Goal: Information Seeking & Learning: Learn about a topic

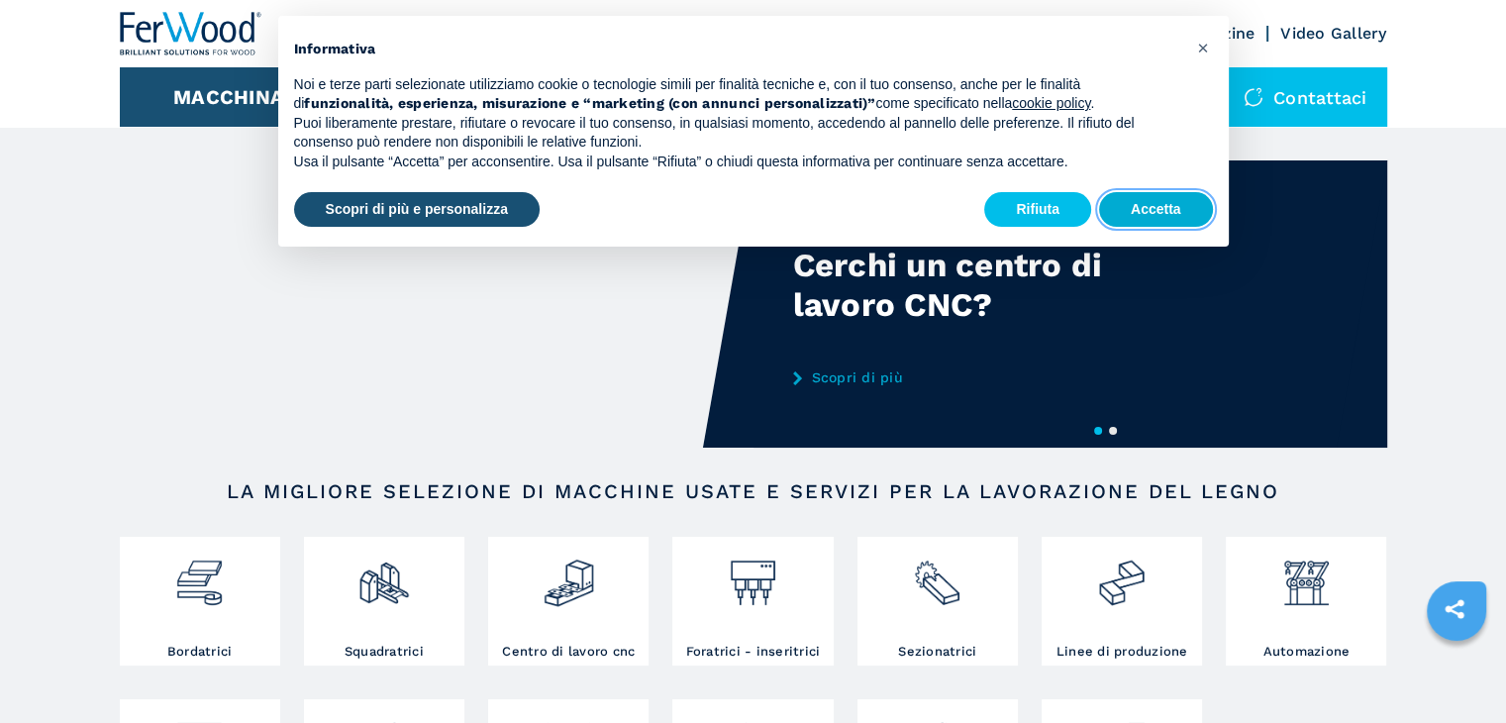
drag, startPoint x: 0, startPoint y: 0, endPoint x: 1124, endPoint y: 210, distance: 1143.4
click at [1124, 210] on button "Accetta" at bounding box center [1156, 210] width 114 height 36
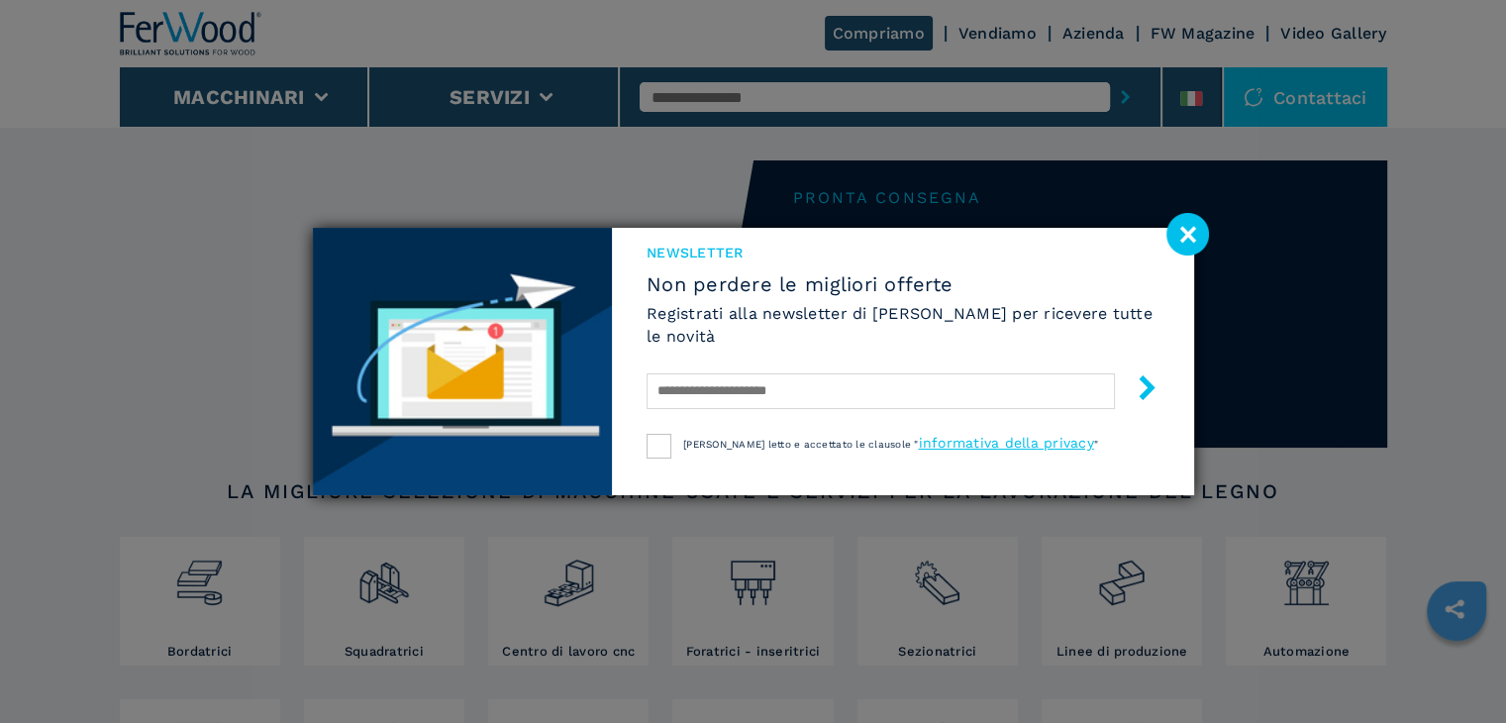
click at [1185, 232] on image at bounding box center [1188, 234] width 43 height 43
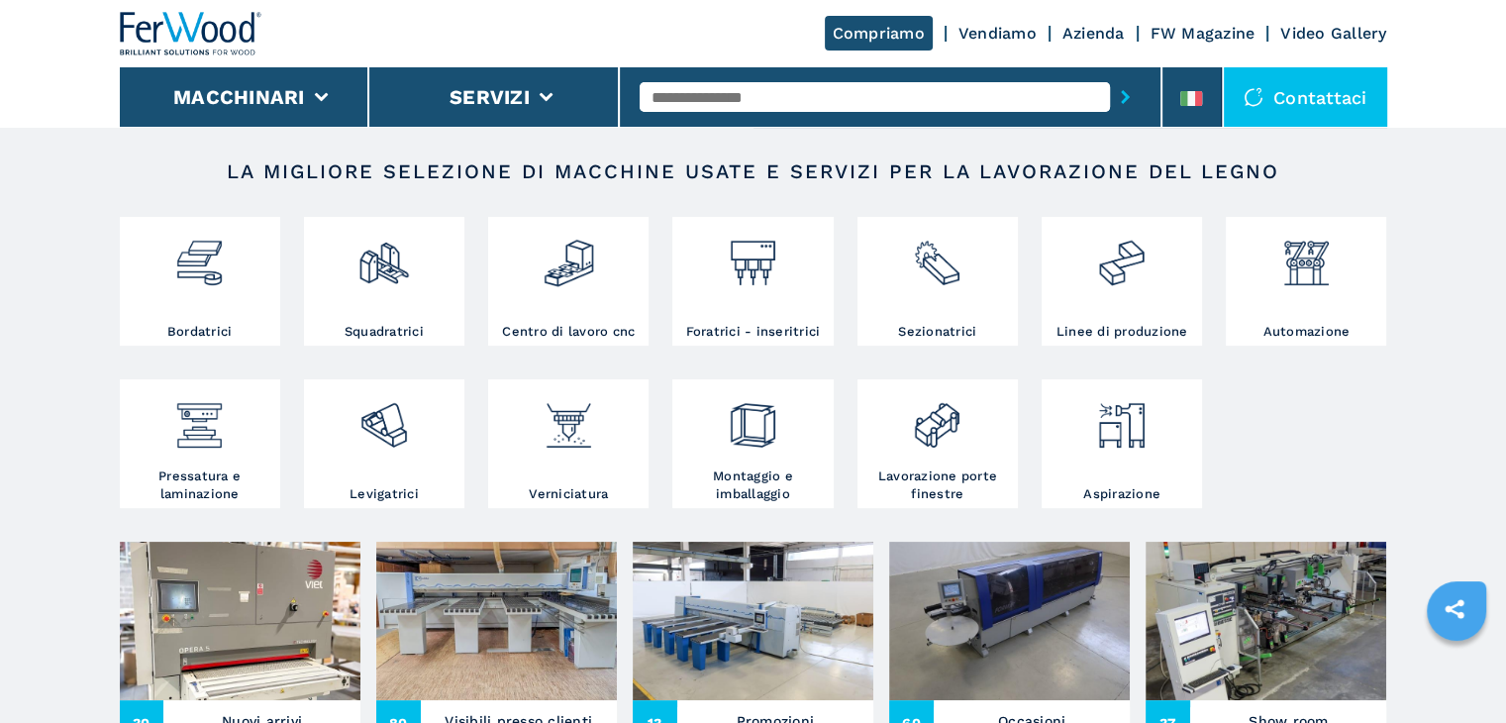
scroll to position [221, 0]
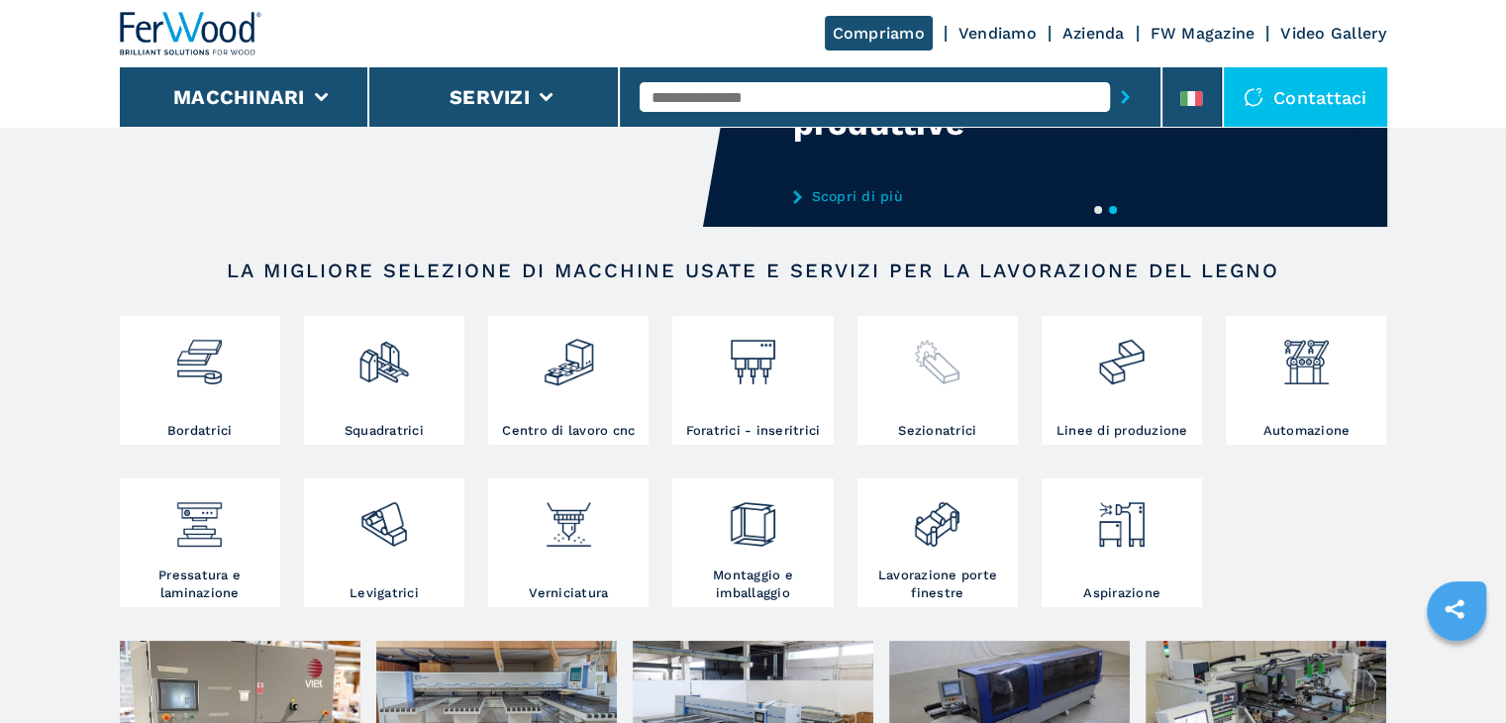
click at [890, 405] on div at bounding box center [938, 371] width 151 height 101
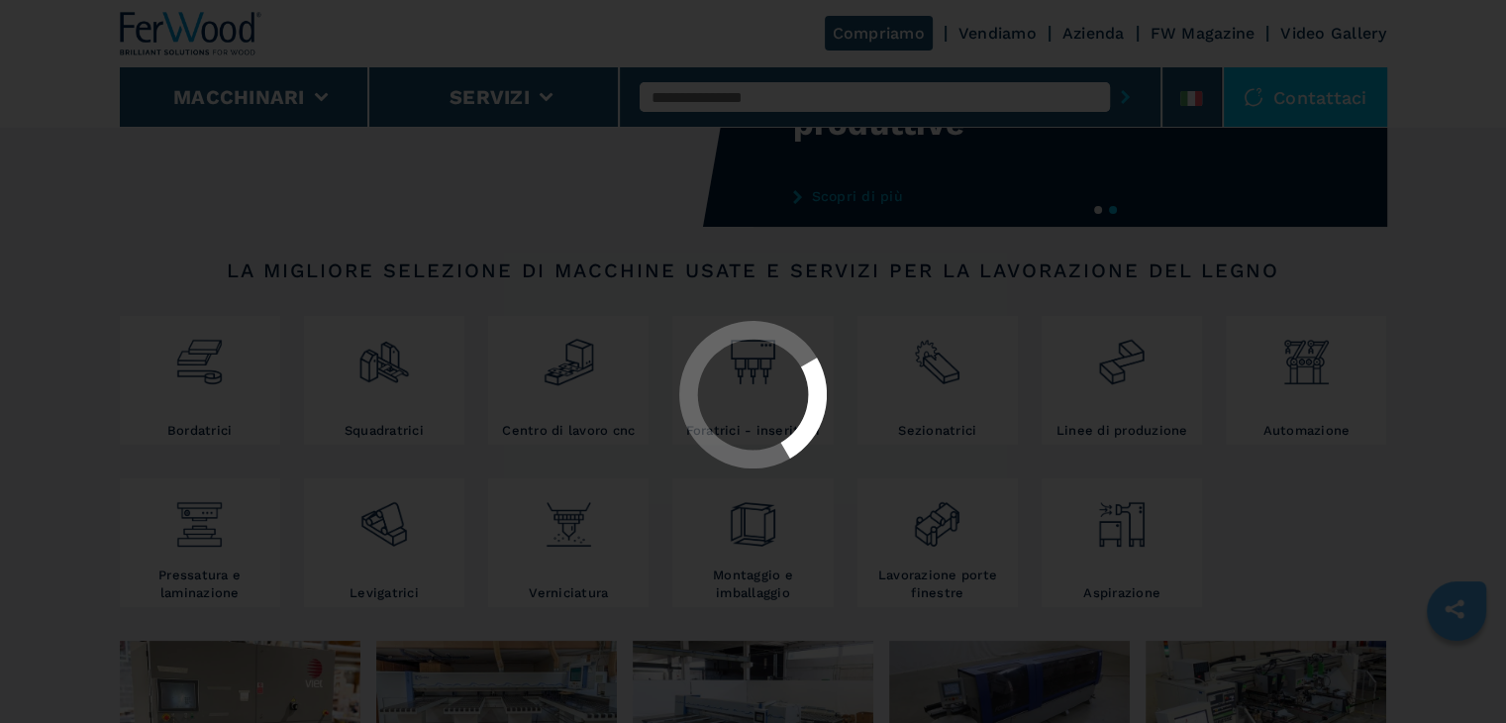
select select "**********"
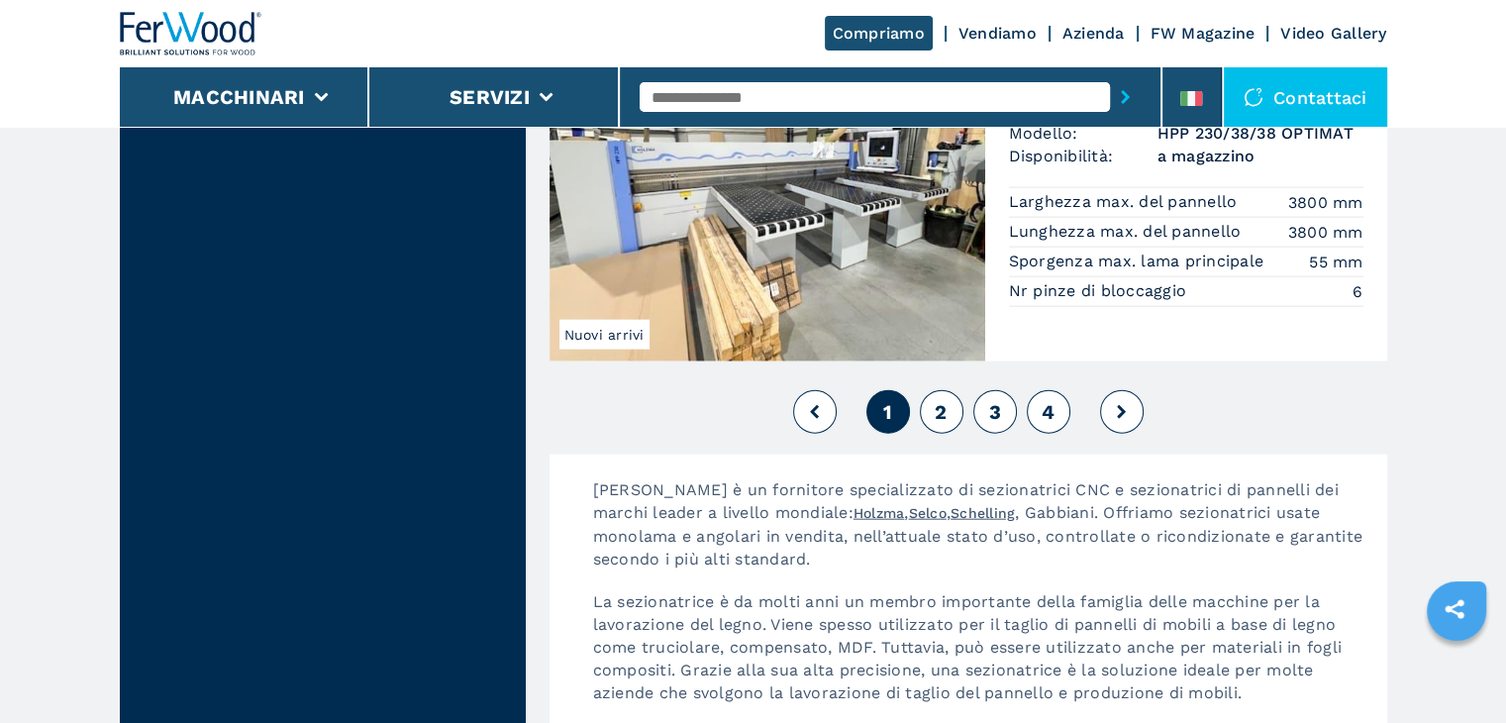
scroll to position [4555, 0]
click at [951, 419] on button "2" at bounding box center [942, 410] width 44 height 44
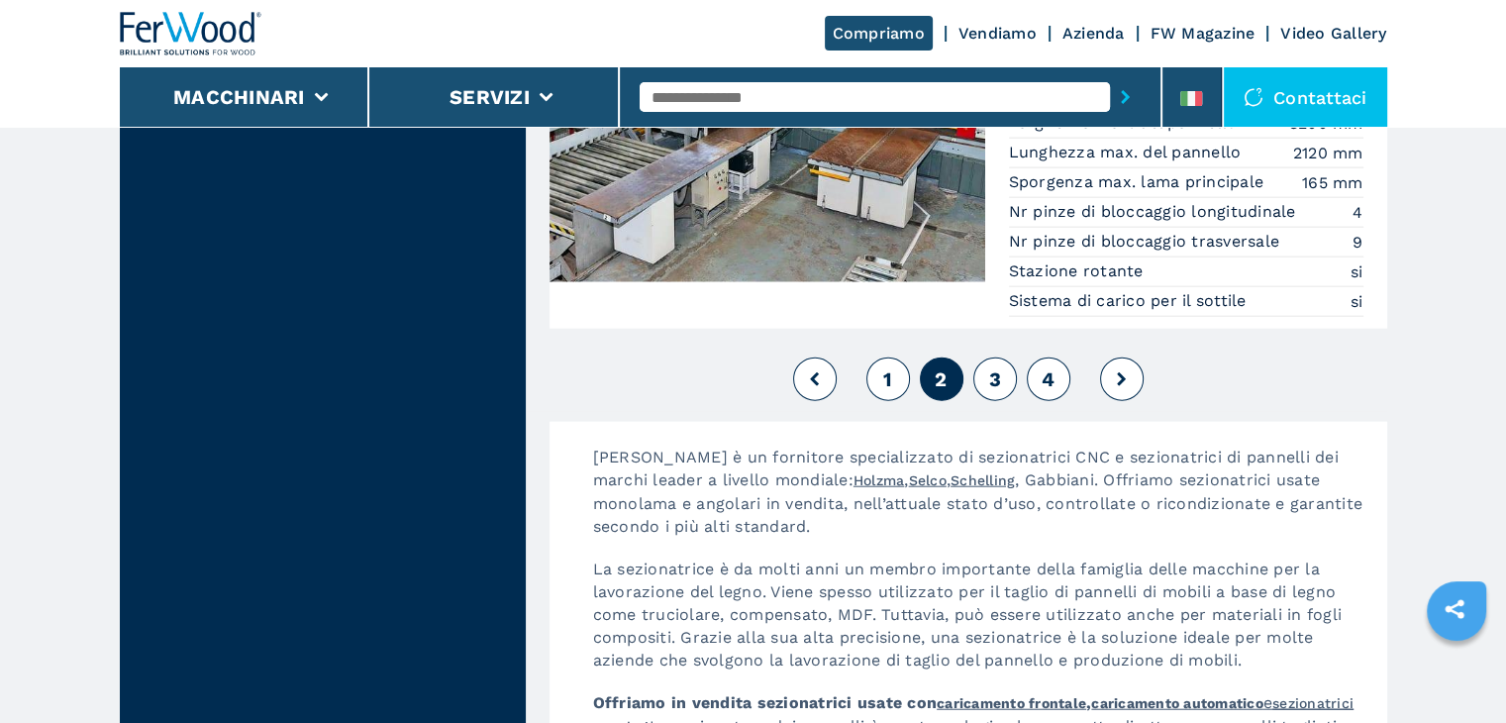
scroll to position [4753, 0]
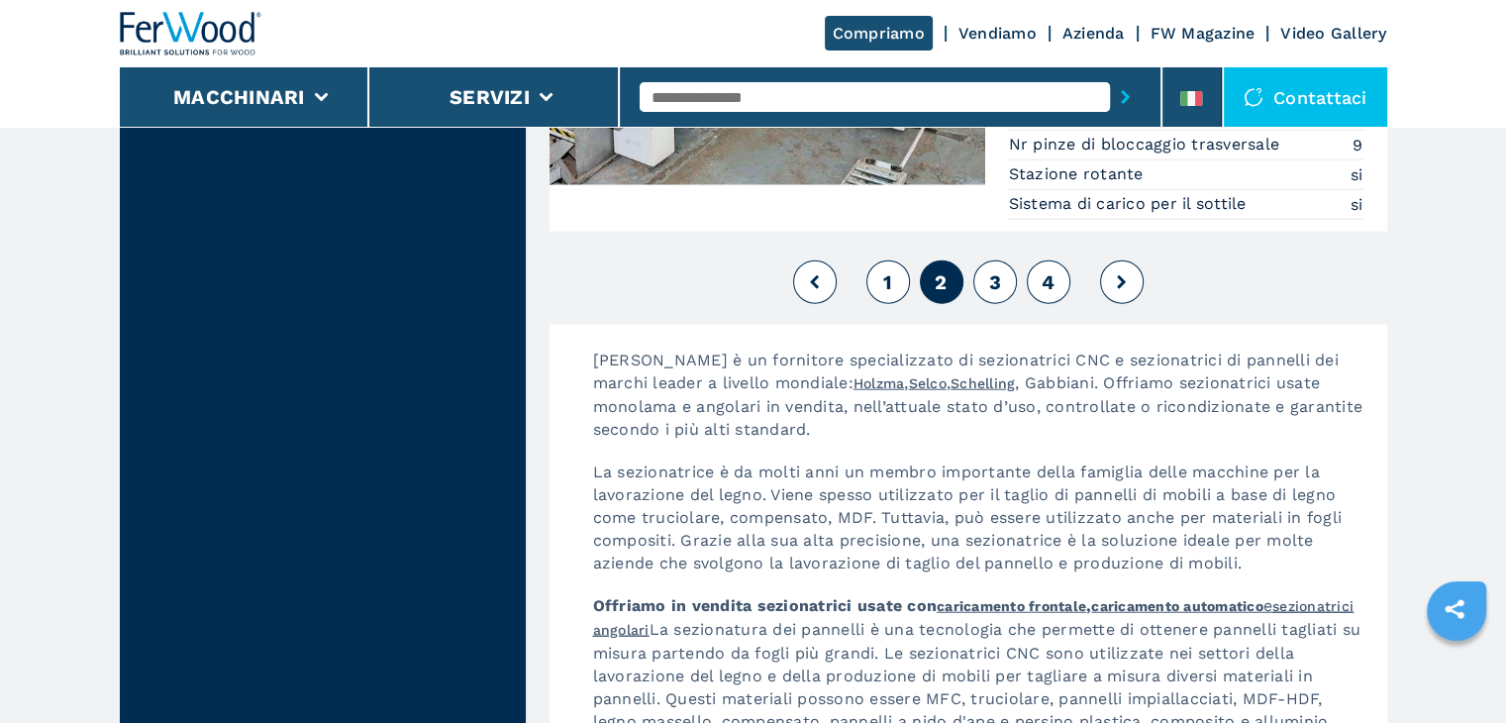
click at [1004, 286] on button "3" at bounding box center [995, 282] width 44 height 44
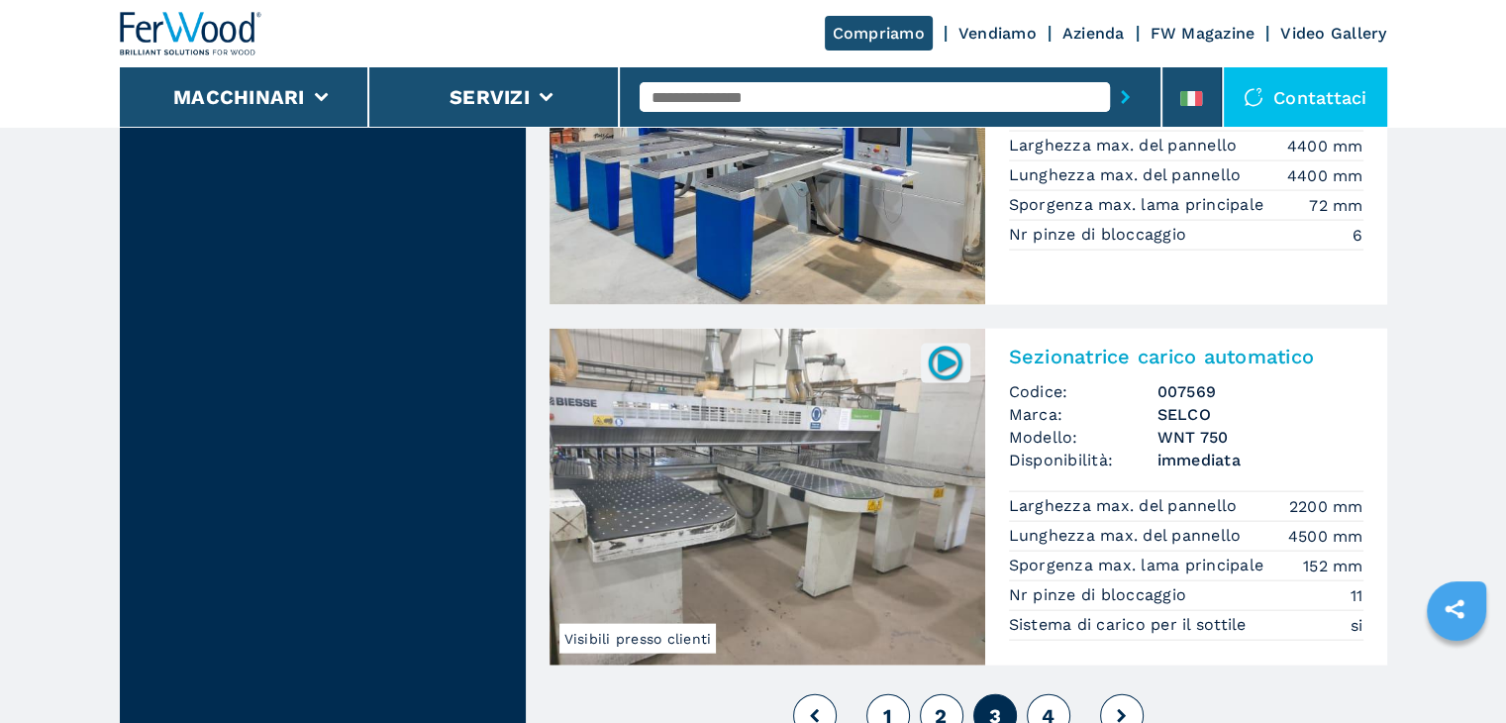
scroll to position [4357, 0]
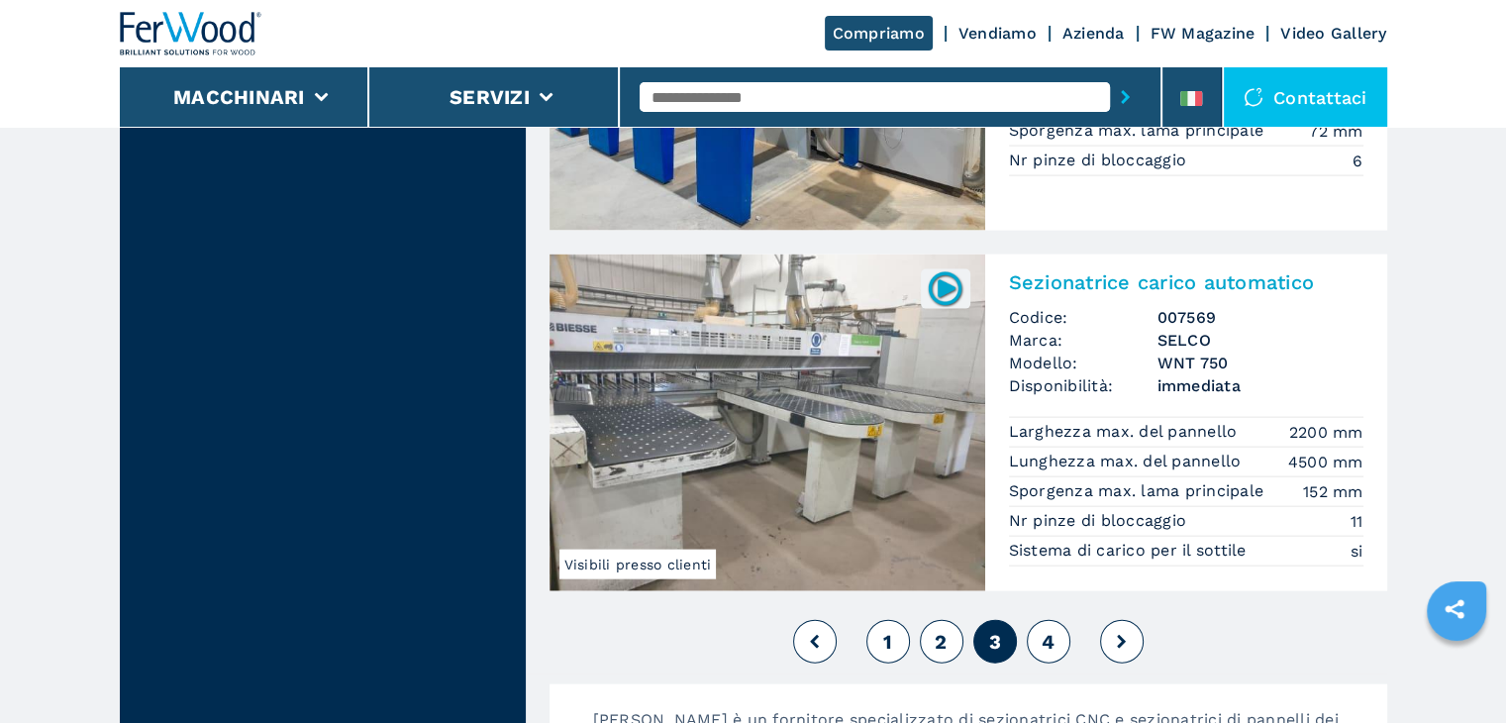
click at [1046, 624] on button "4" at bounding box center [1049, 642] width 44 height 44
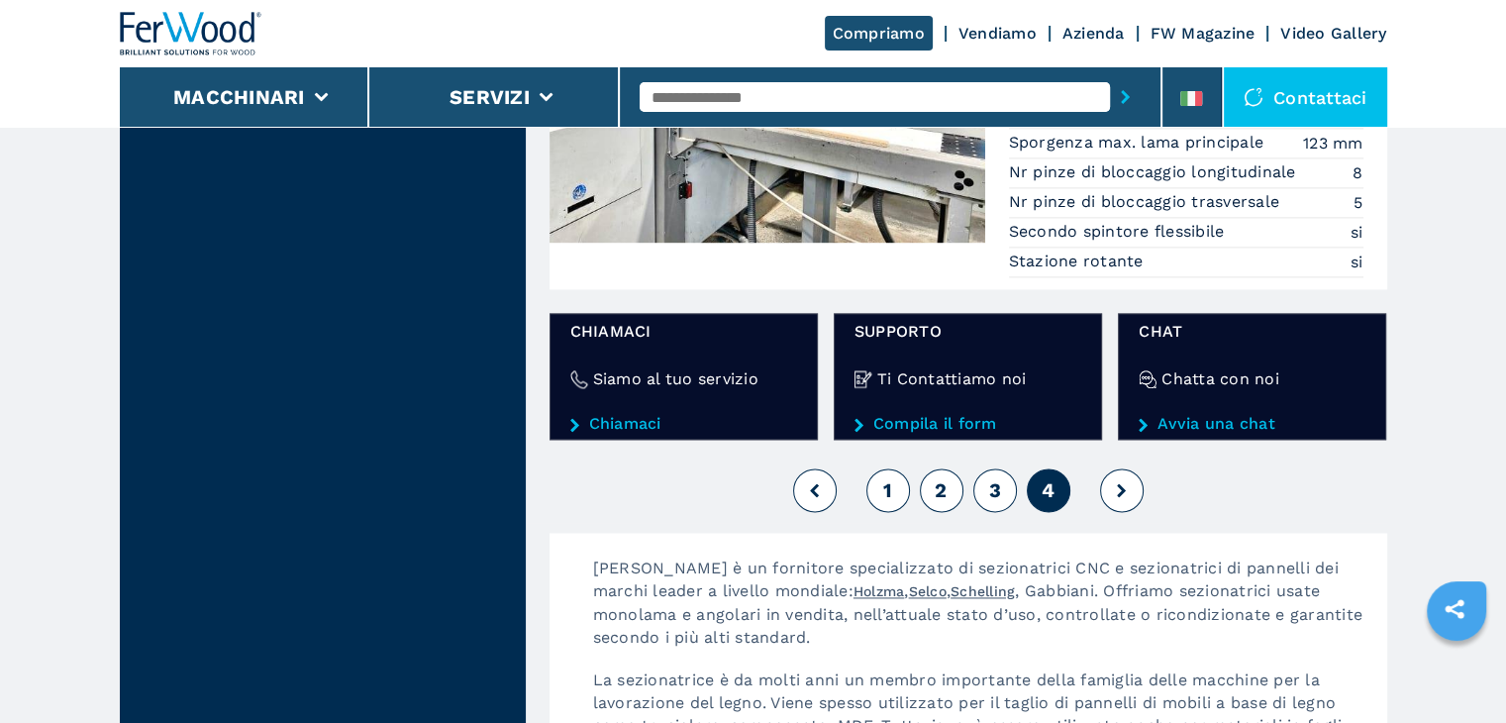
scroll to position [2674, 0]
click at [1109, 486] on button at bounding box center [1122, 489] width 44 height 44
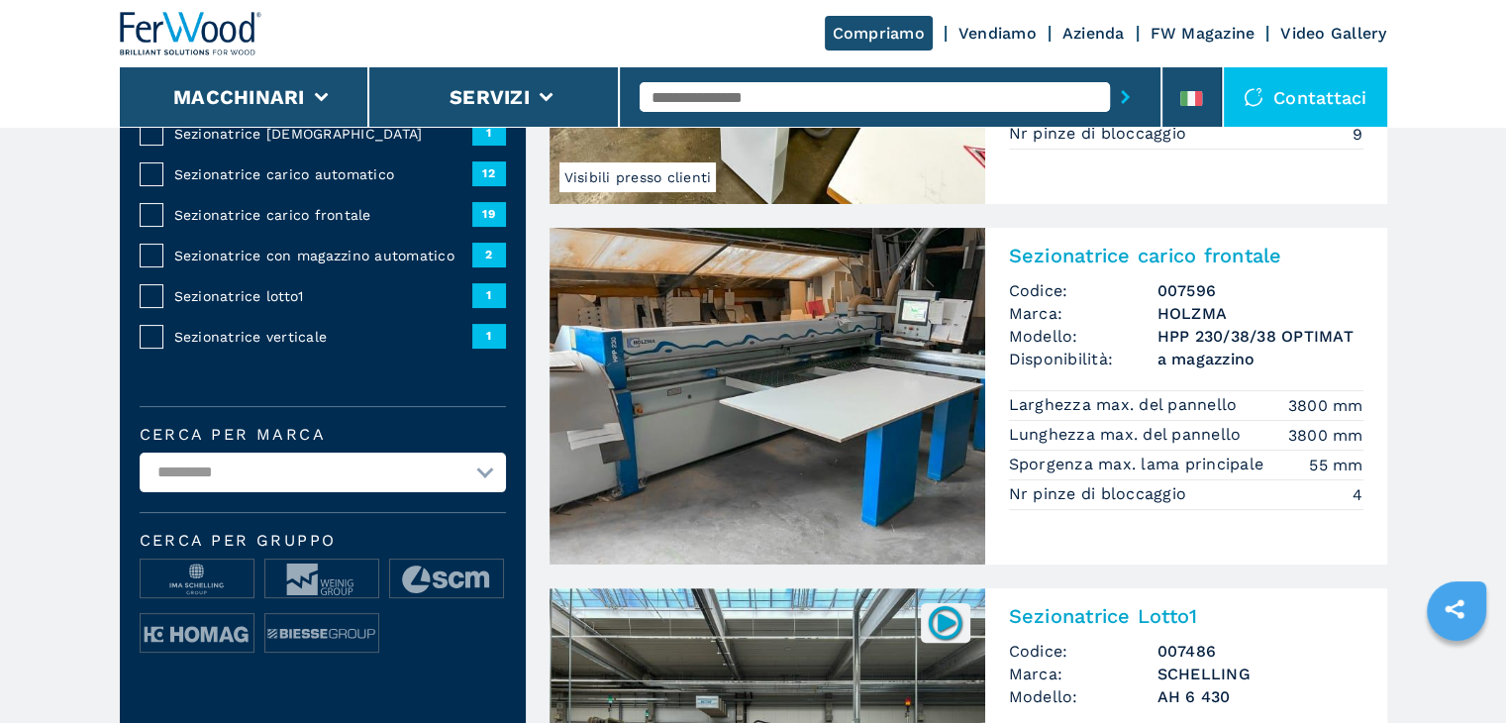
scroll to position [0, 0]
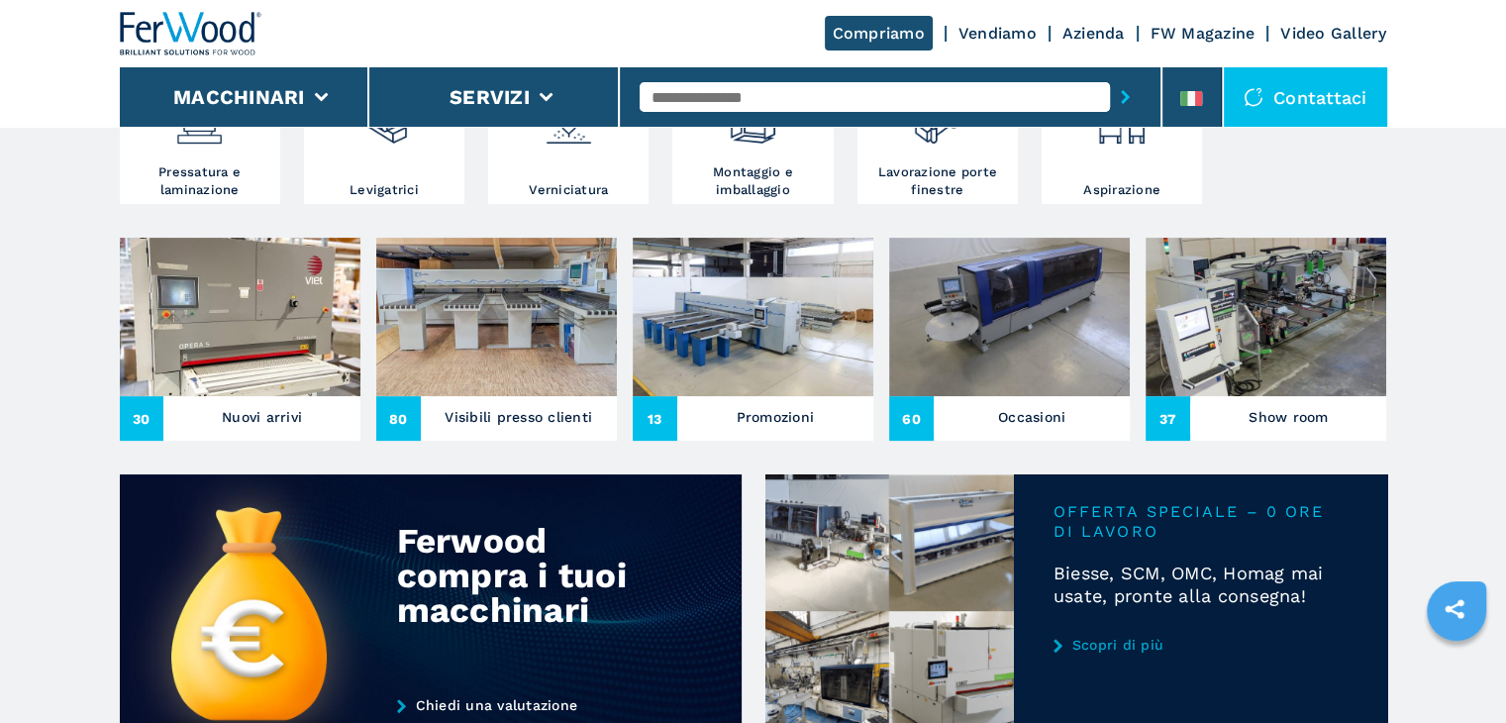
scroll to position [495, 0]
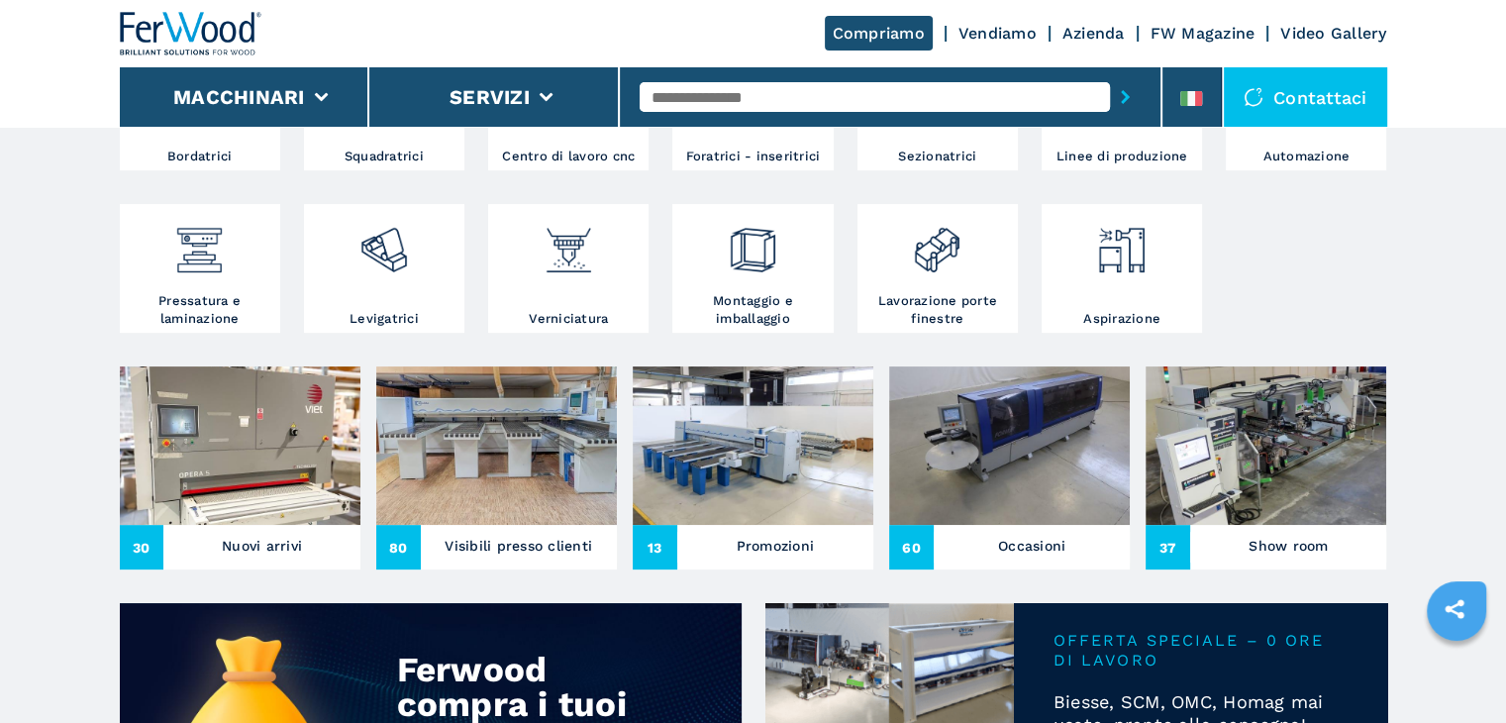
click at [753, 511] on img at bounding box center [753, 445] width 241 height 158
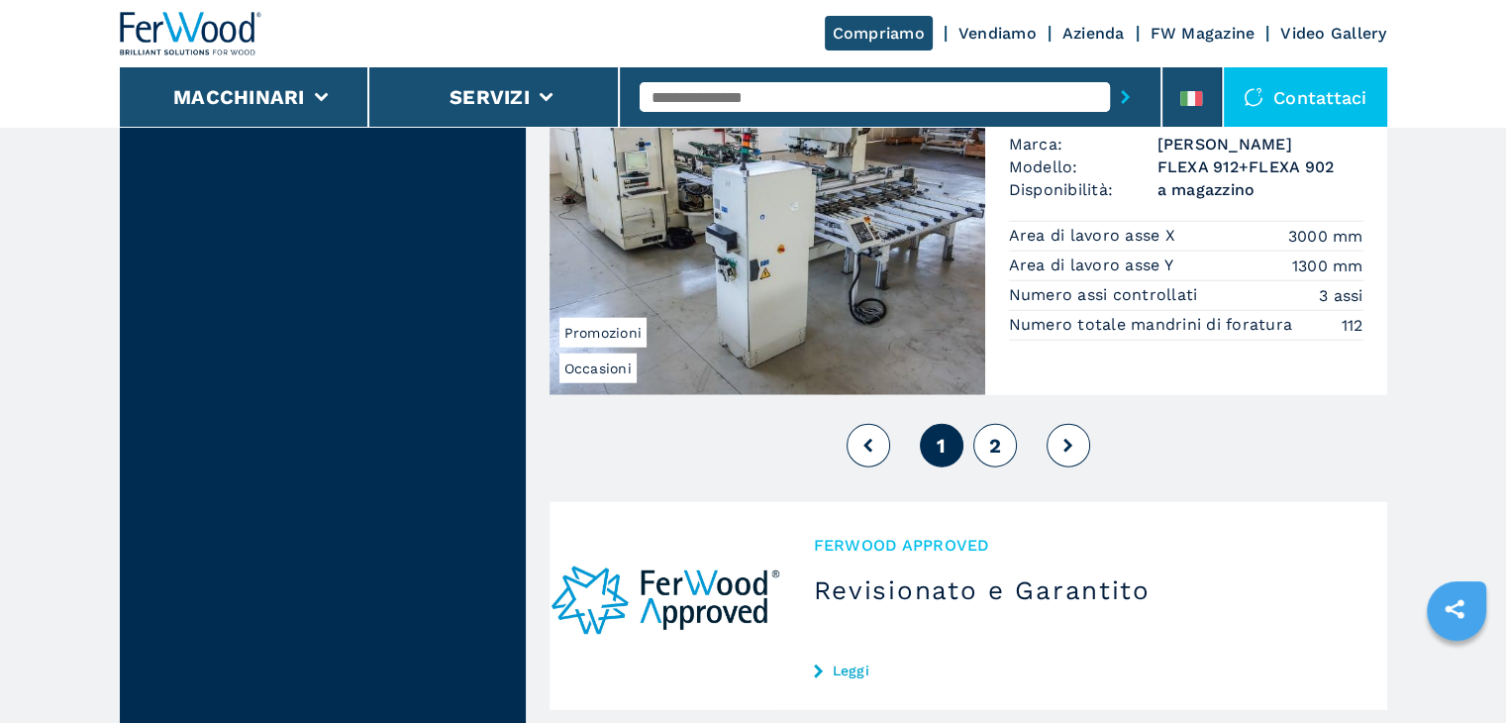
scroll to position [5050, 0]
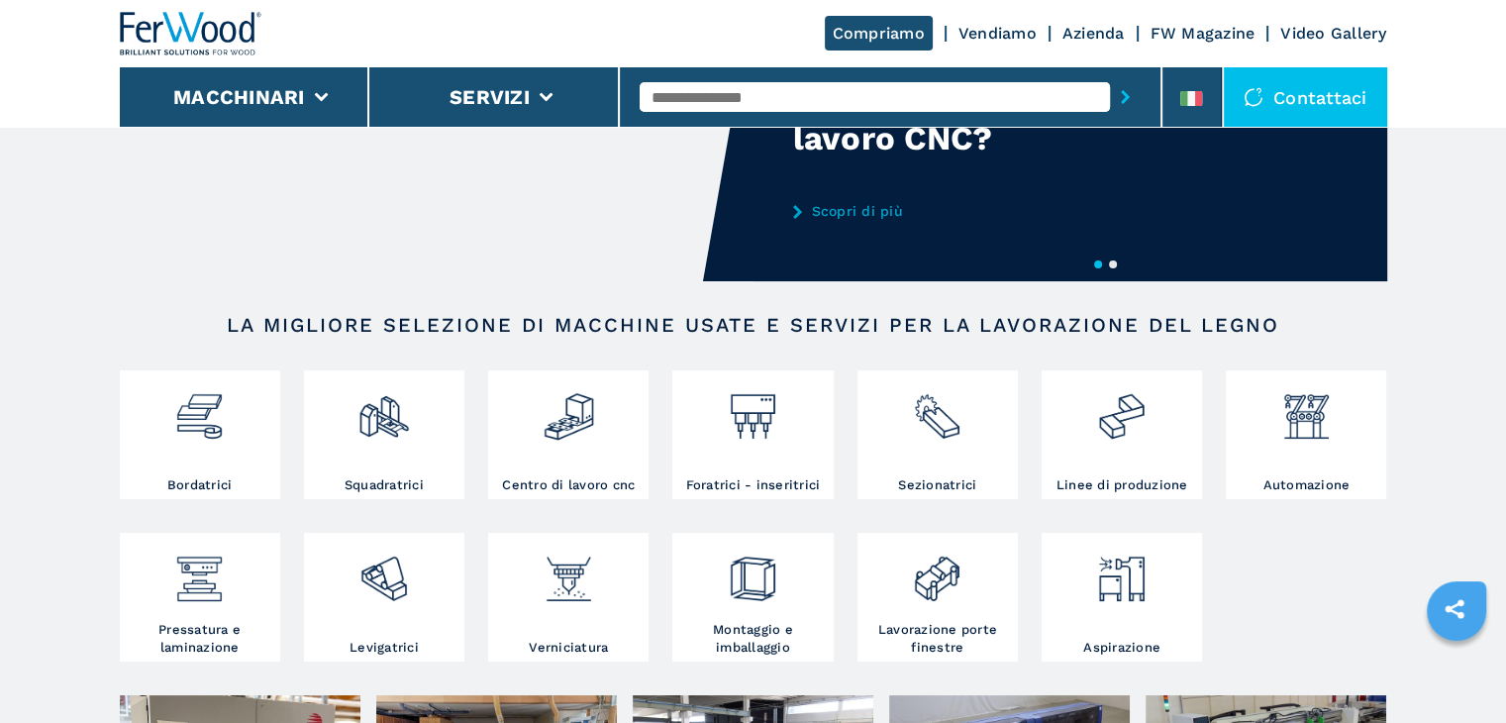
scroll to position [297, 0]
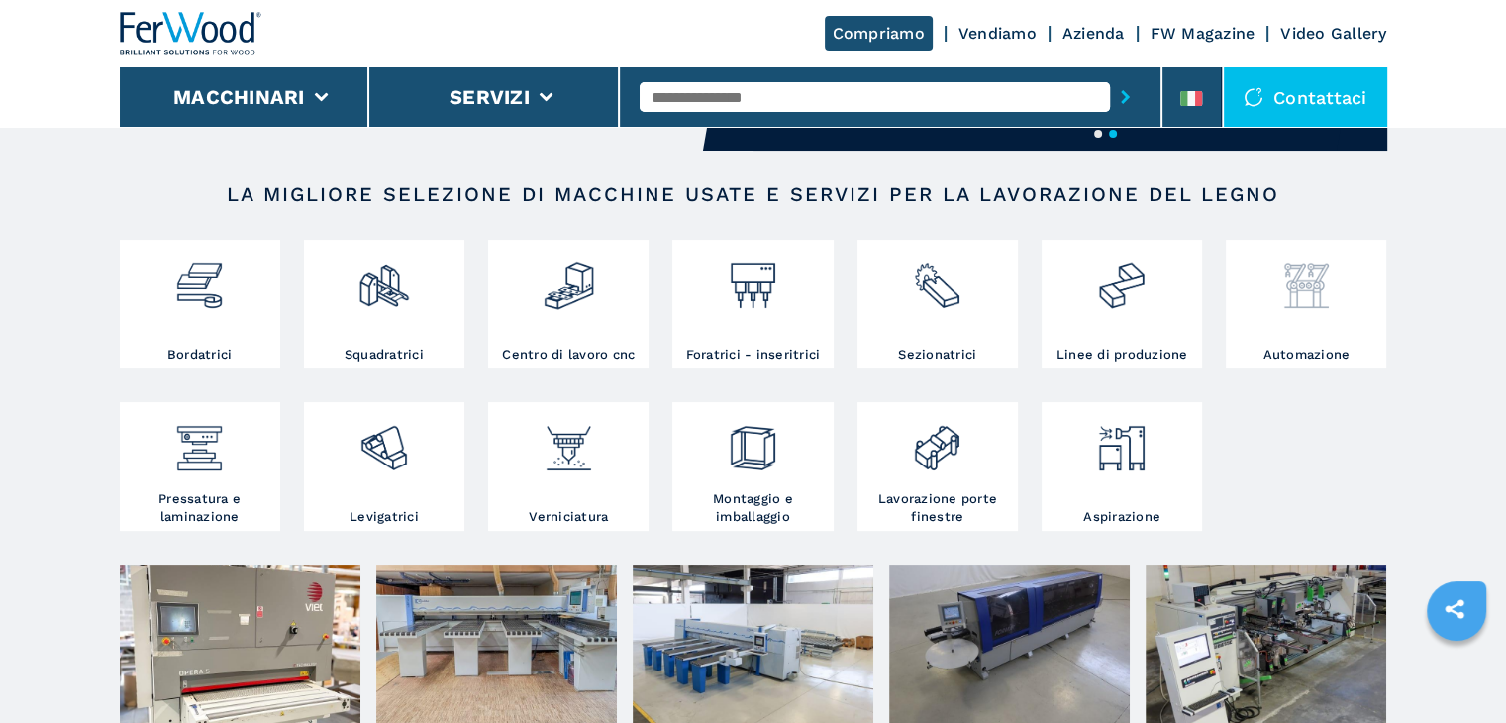
click at [1306, 316] on div at bounding box center [1306, 295] width 151 height 101
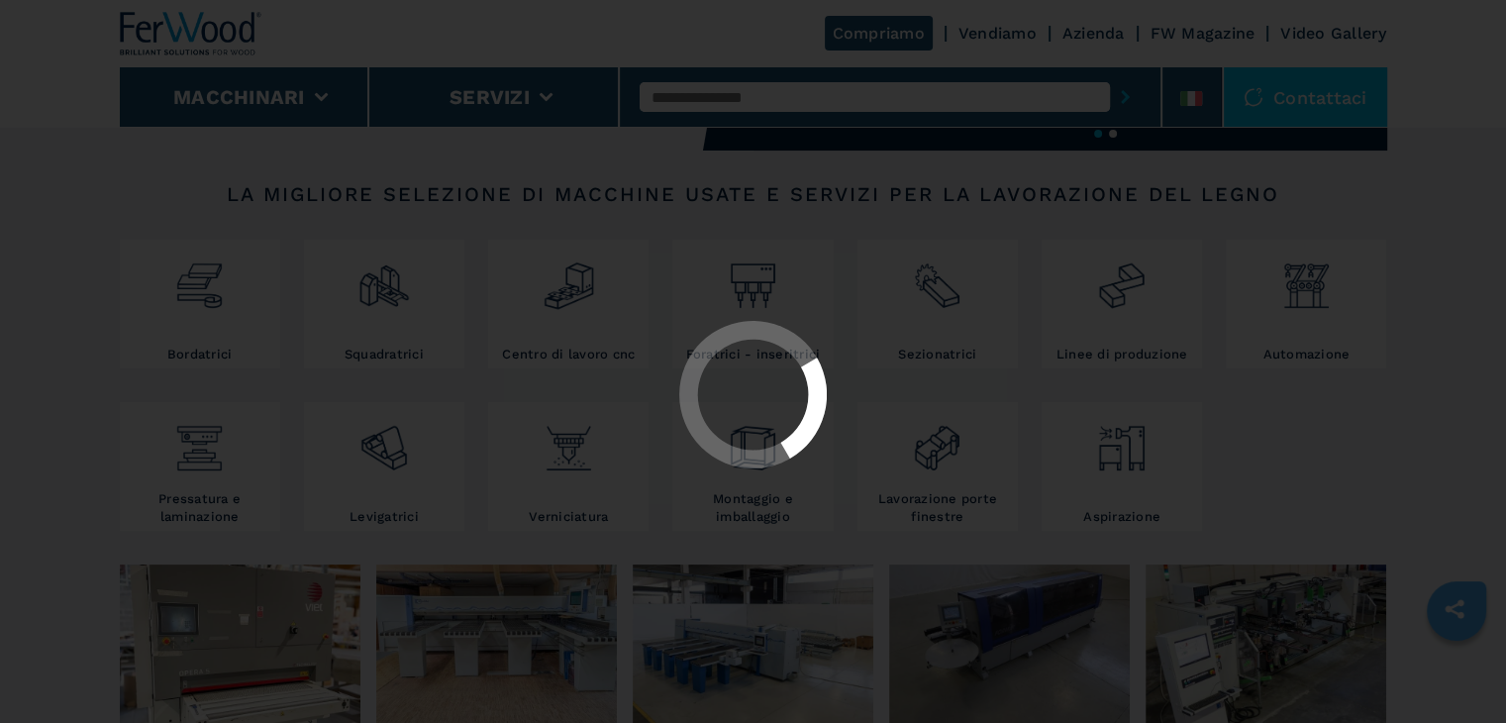
select select "**********"
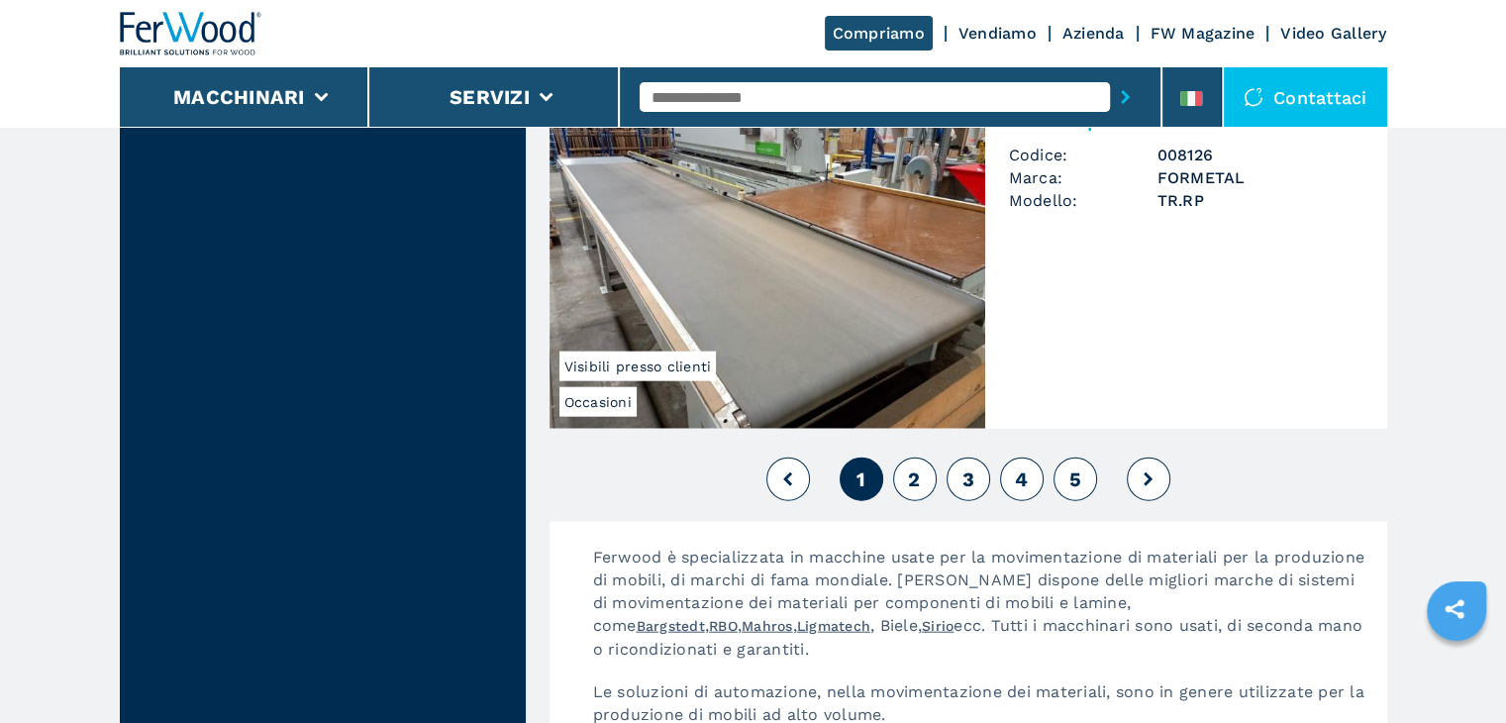
scroll to position [4555, 0]
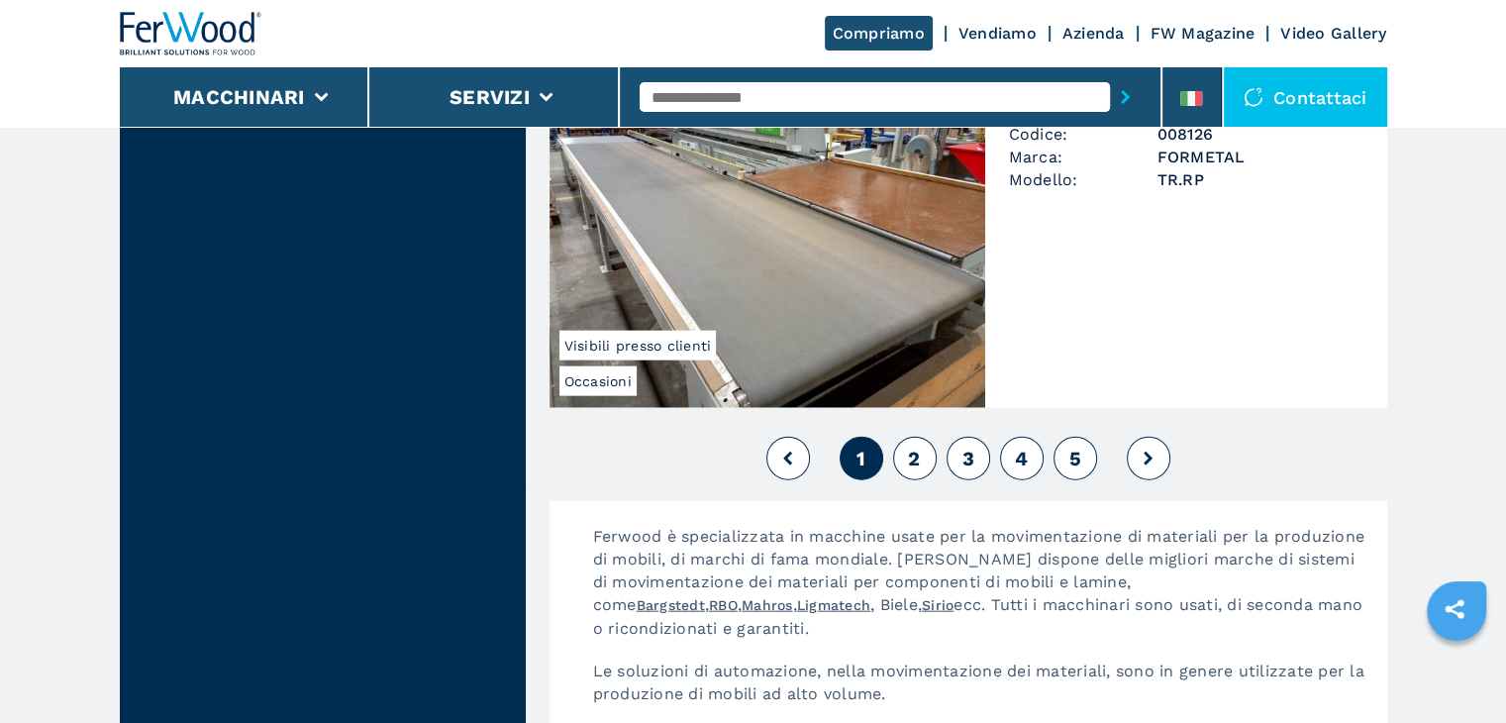
click at [911, 460] on span "2" at bounding box center [914, 459] width 12 height 24
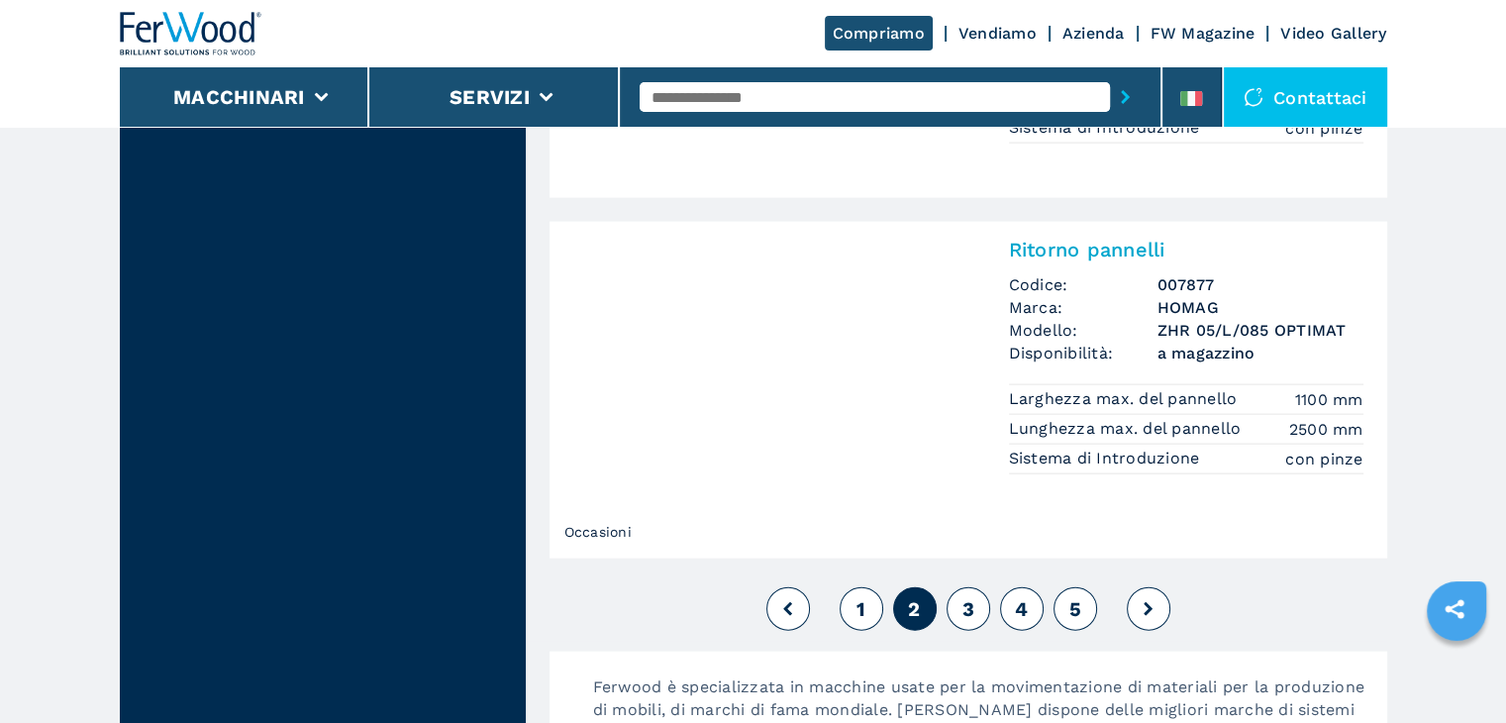
scroll to position [4357, 0]
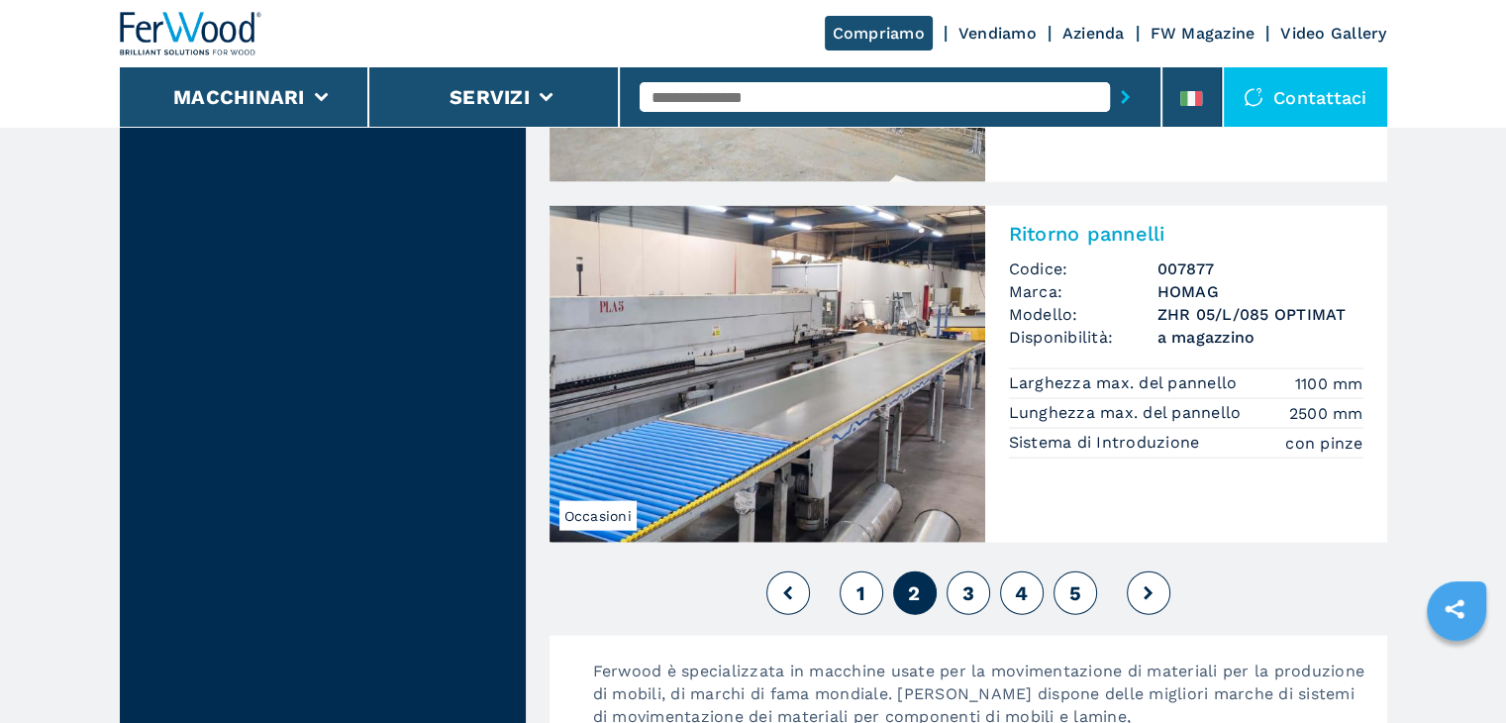
click at [975, 599] on button "3" at bounding box center [969, 593] width 44 height 44
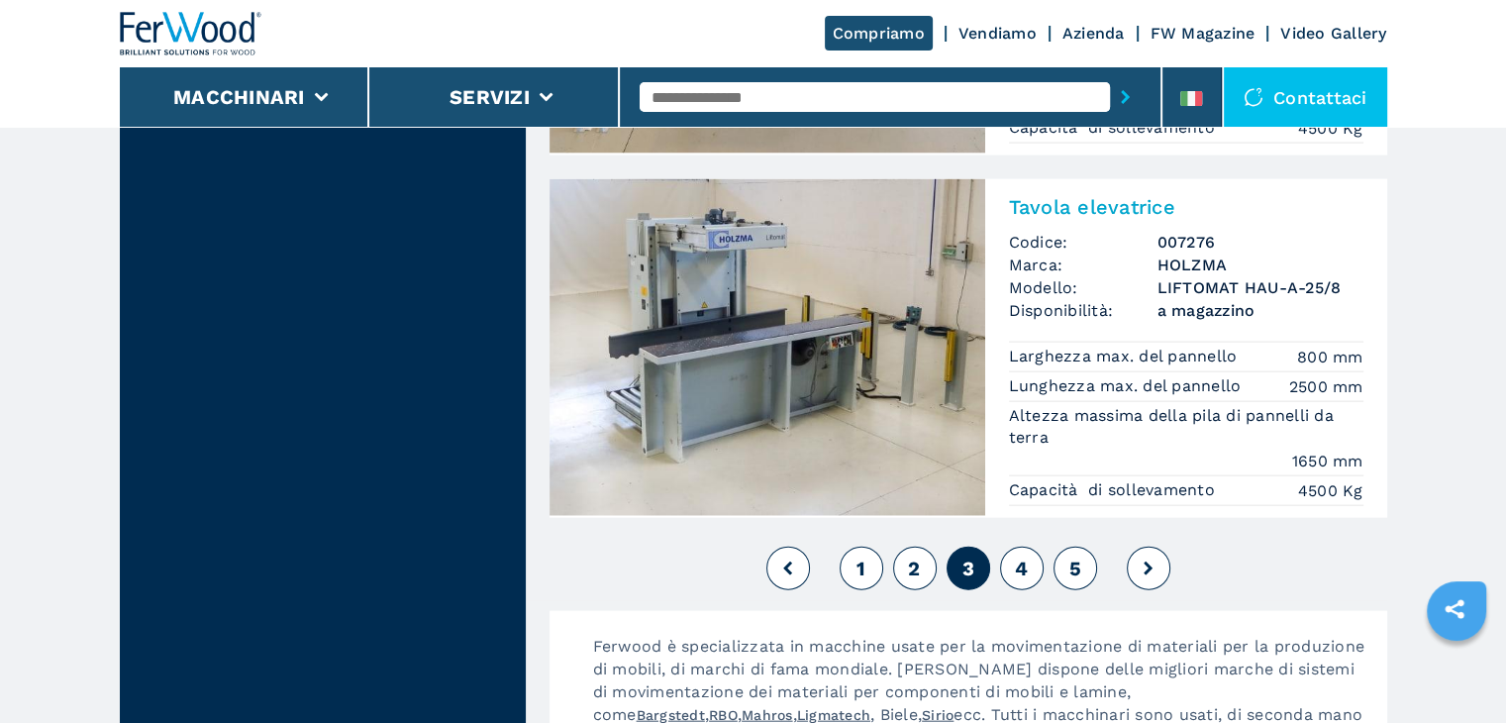
scroll to position [4456, 0]
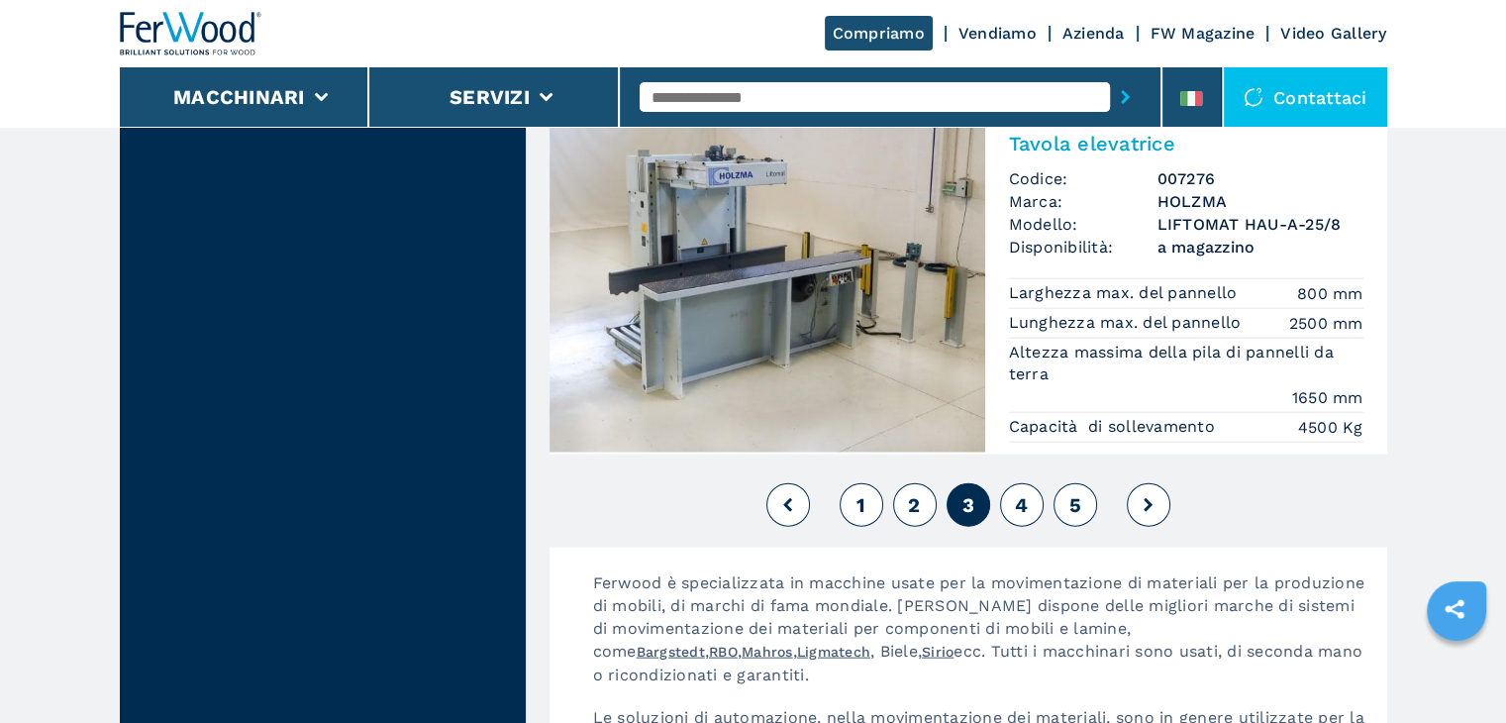
click at [1022, 507] on span "4" at bounding box center [1021, 505] width 13 height 24
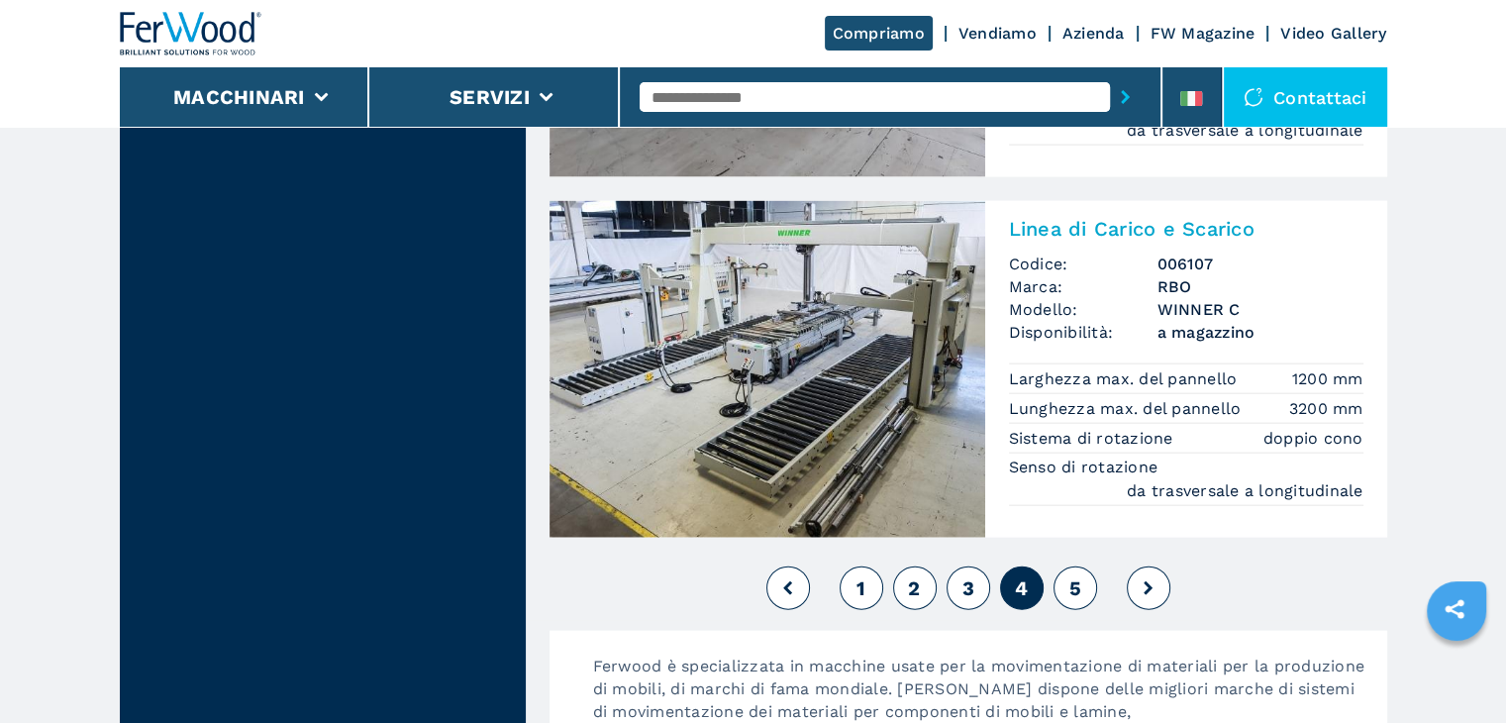
scroll to position [3763, 0]
